Goal: Task Accomplishment & Management: Use online tool/utility

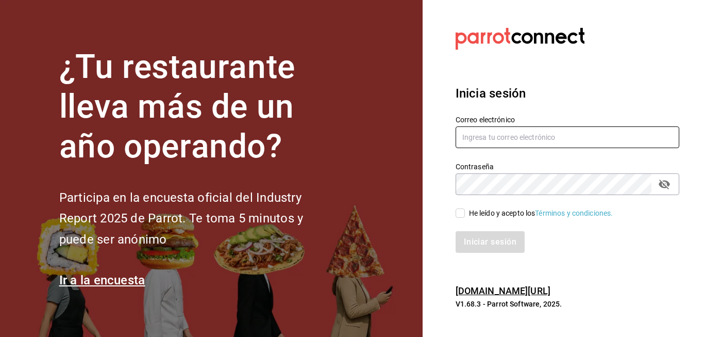
type input "mochomos@costeno.com"
click at [466, 211] on span "He leído y acepto los Términos y condiciones." at bounding box center [539, 213] width 149 height 11
click at [465, 211] on input "He leído y acepto los Términos y condiciones." at bounding box center [460, 212] width 9 height 9
checkbox input "true"
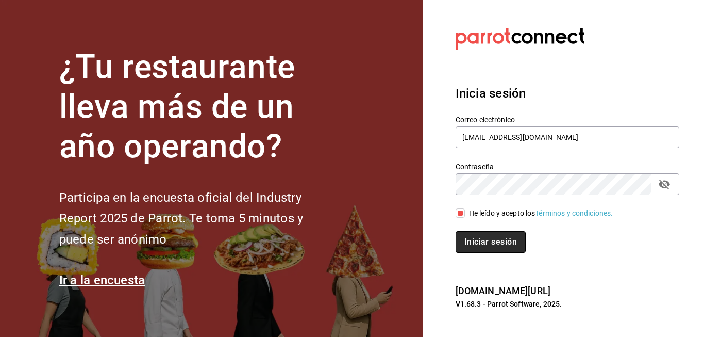
click at [480, 242] on button "Iniciar sesión" at bounding box center [491, 242] width 70 height 22
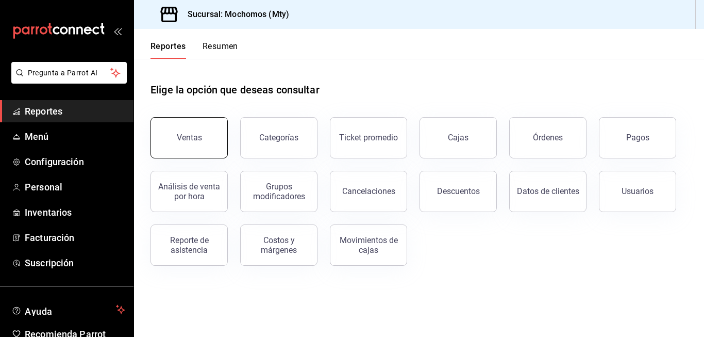
click at [201, 142] on button "Ventas" at bounding box center [189, 137] width 77 height 41
